Goal: Information Seeking & Learning: Learn about a topic

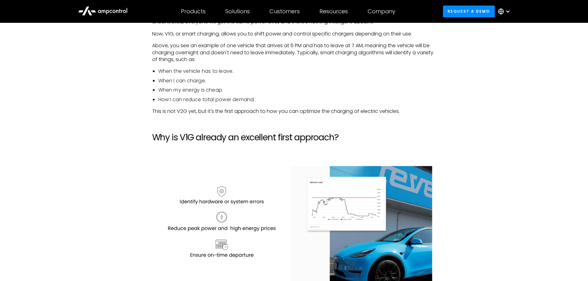
scroll to position [772, 0]
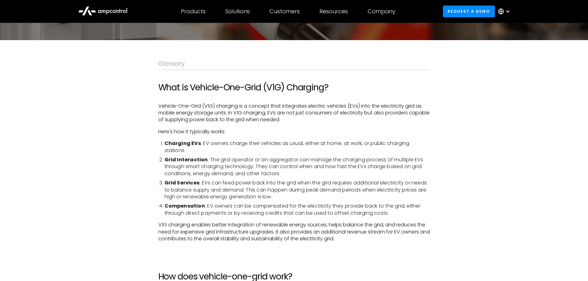
scroll to position [93, 0]
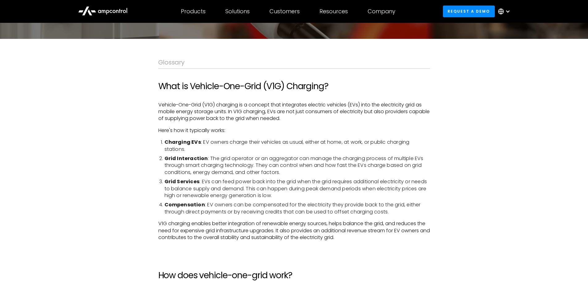
click at [199, 113] on p "Vehicle-One-Grid (V1G) charging is a concept that integrates electric vehicles …" at bounding box center [294, 112] width 272 height 21
click at [256, 115] on p "Vehicle-One-Grid (V1G) charging is a concept that integrates electric vehicles …" at bounding box center [294, 112] width 272 height 21
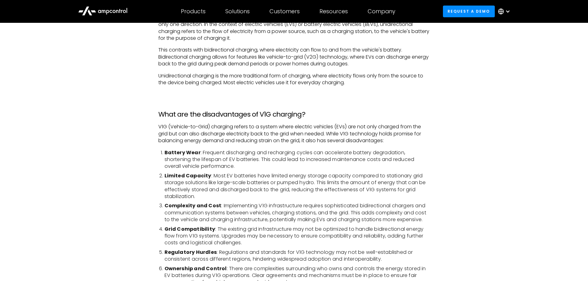
scroll to position [617, 0]
